Goal: Navigation & Orientation: Find specific page/section

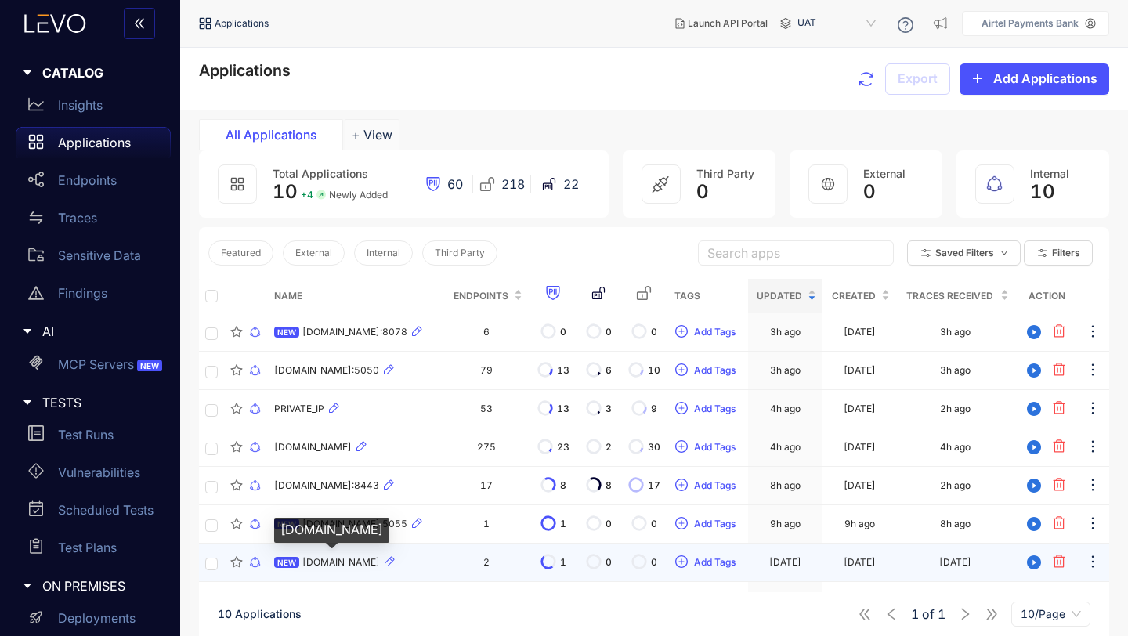
click at [348, 565] on span "[DOMAIN_NAME]" at bounding box center [341, 562] width 78 height 11
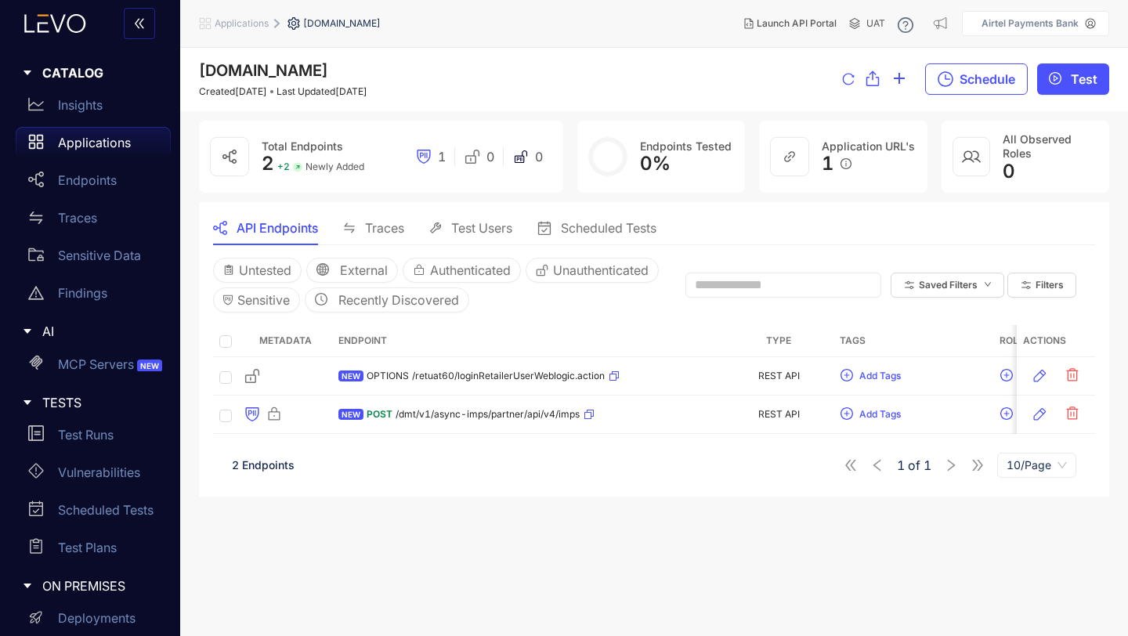
click at [67, 137] on p "Applications" at bounding box center [94, 142] width 73 height 14
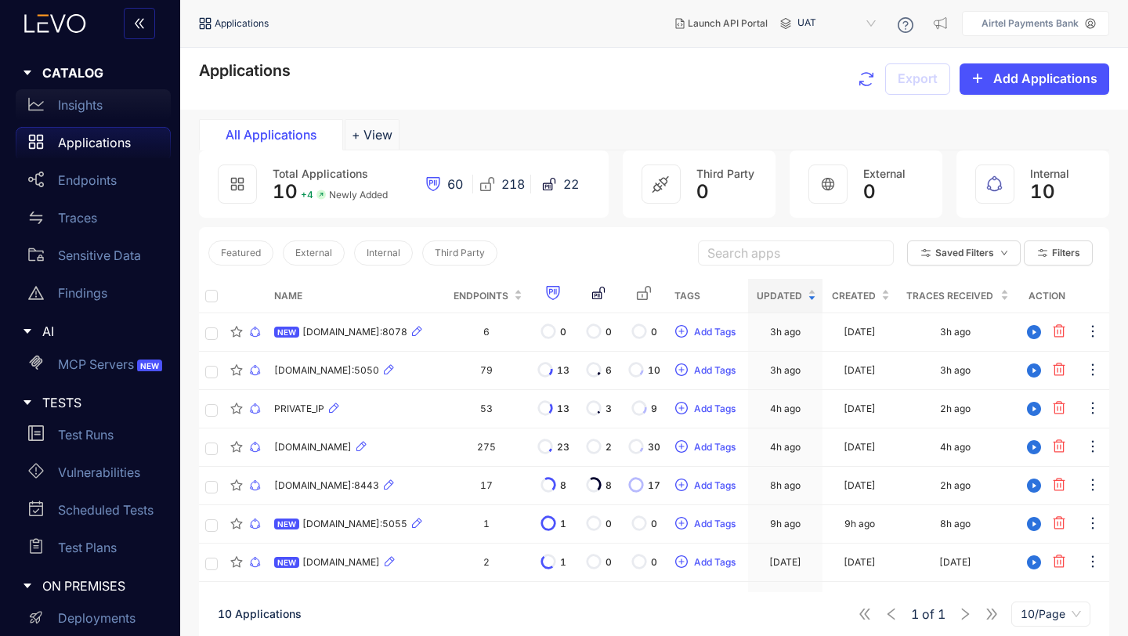
click at [72, 105] on p "Insights" at bounding box center [80, 105] width 45 height 14
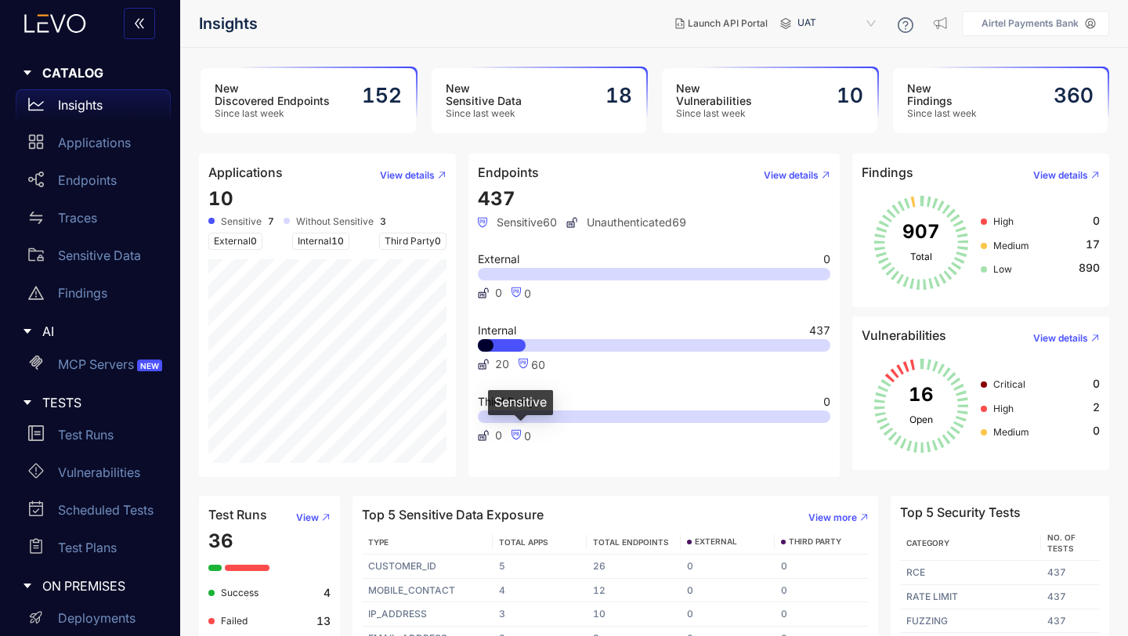
scroll to position [55, 0]
